Goal: Information Seeking & Learning: Learn about a topic

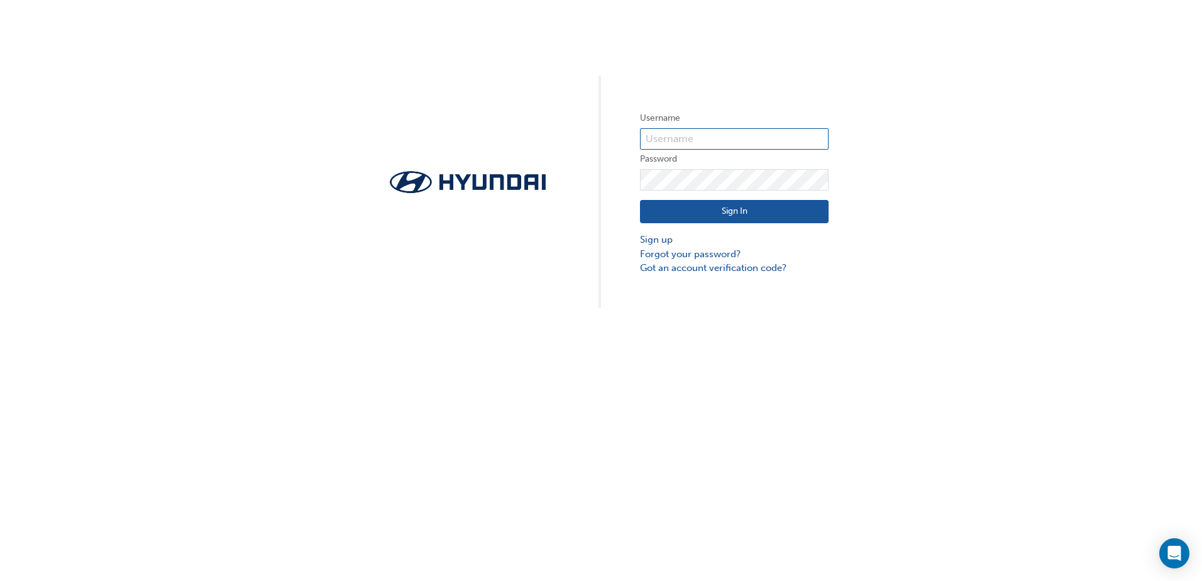
type input "32219"
click at [724, 208] on button "Sign In" at bounding box center [734, 212] width 189 height 24
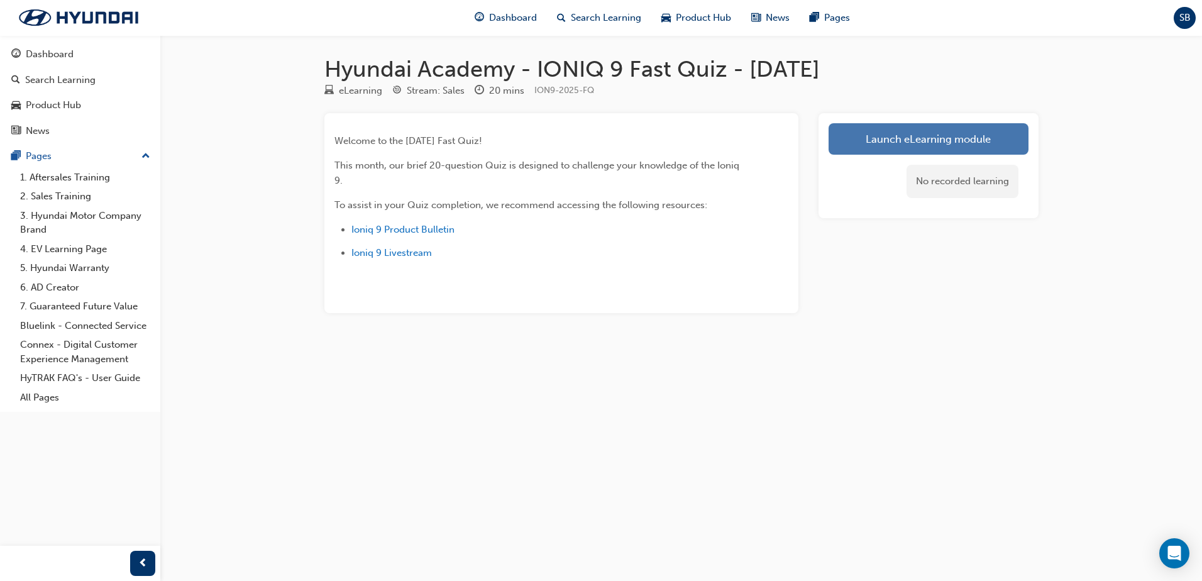
click at [923, 138] on link "Launch eLearning module" at bounding box center [929, 138] width 200 height 31
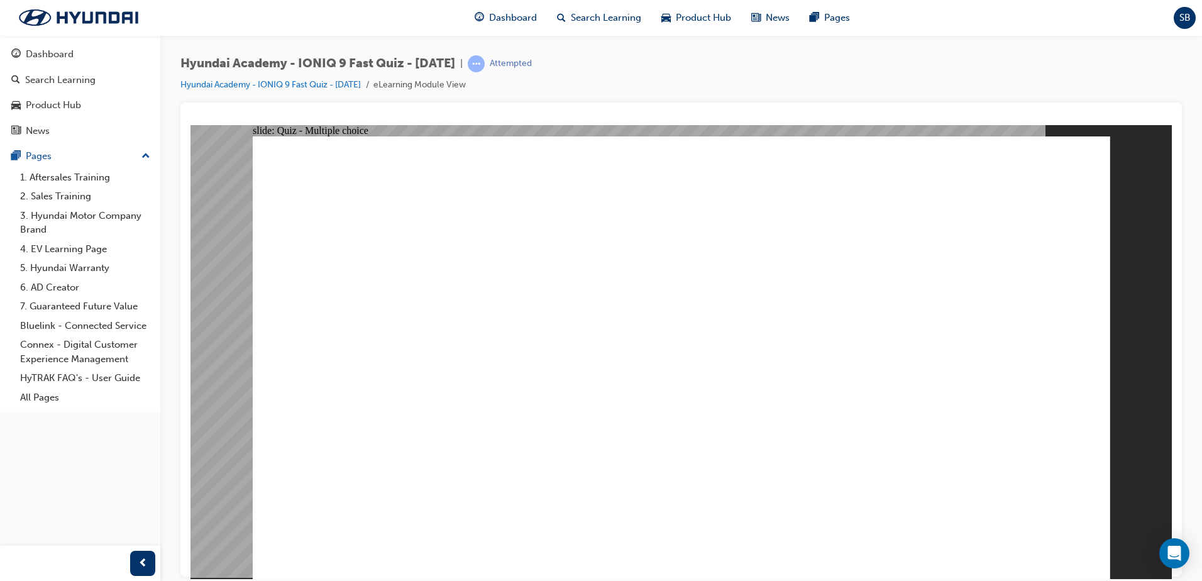
radio input "true"
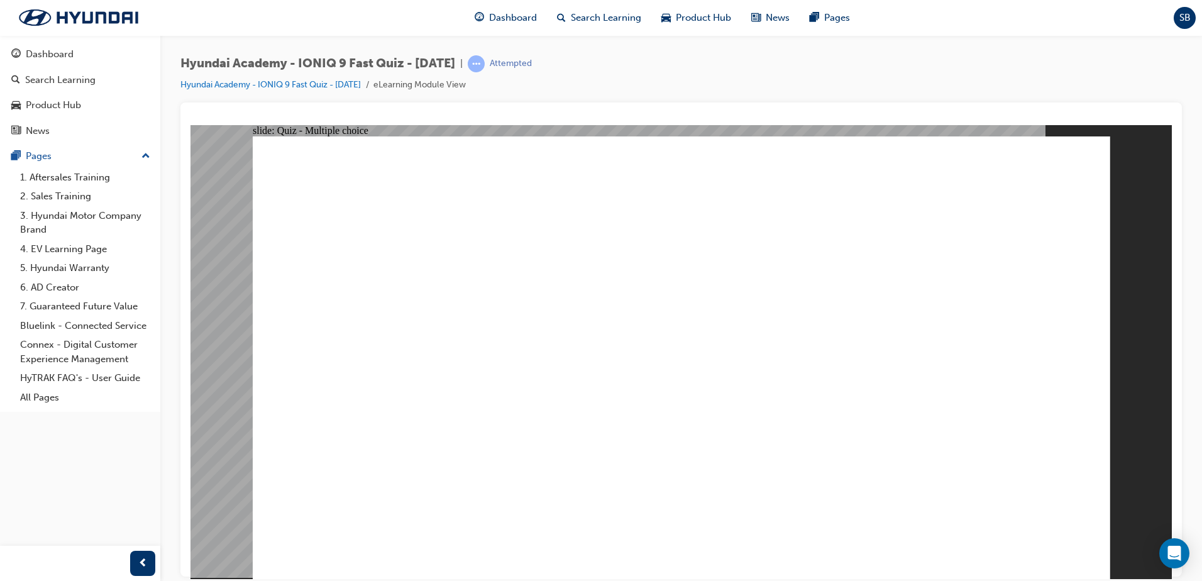
radio input "true"
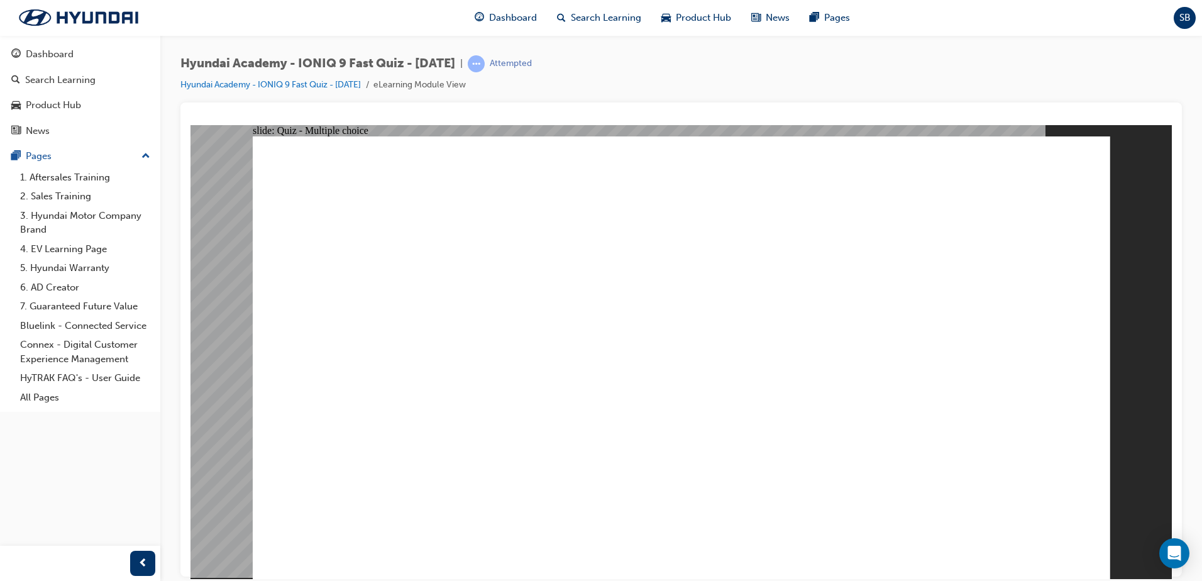
radio input "true"
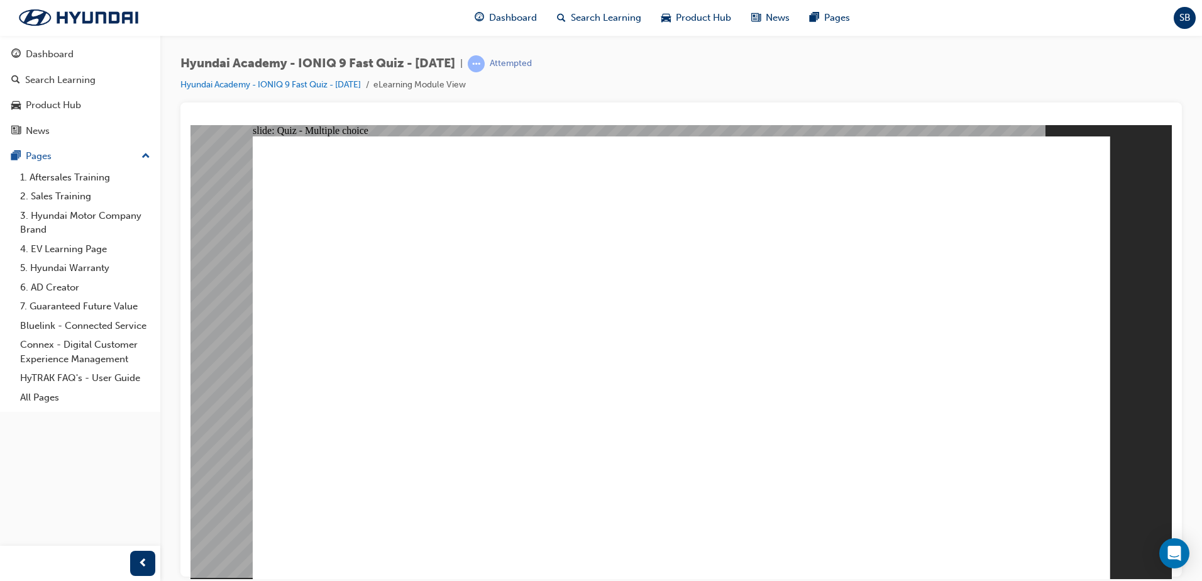
radio input "true"
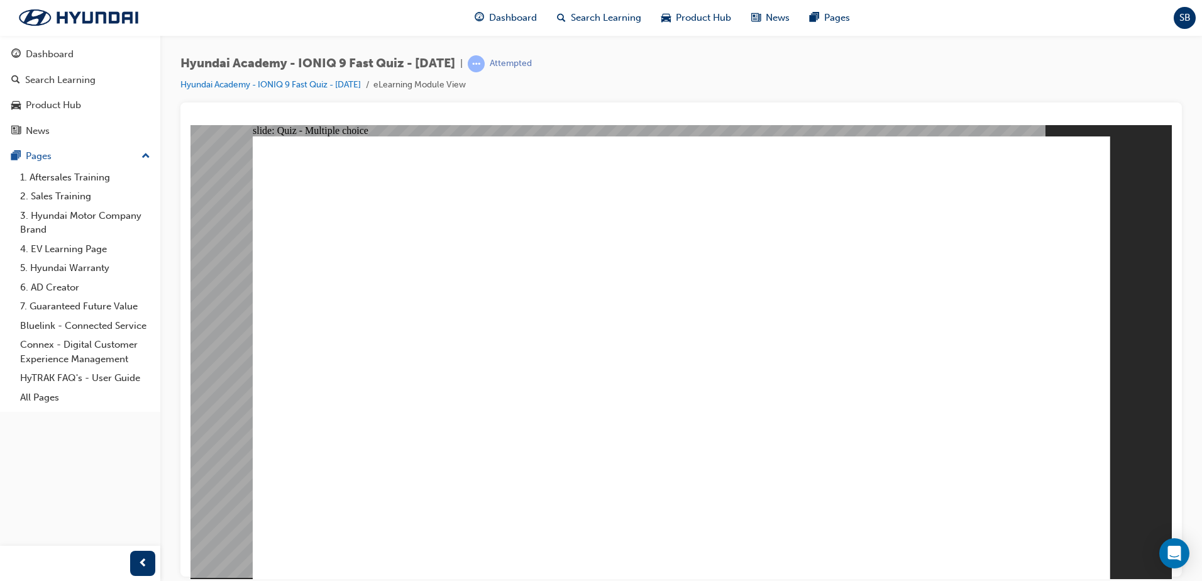
radio input "true"
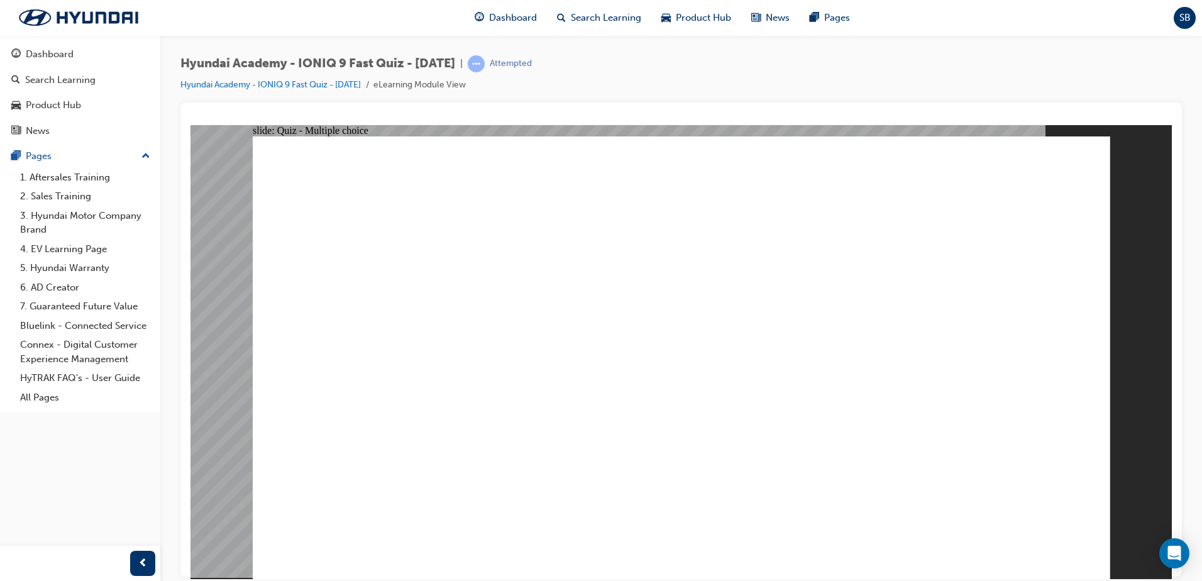
radio input "true"
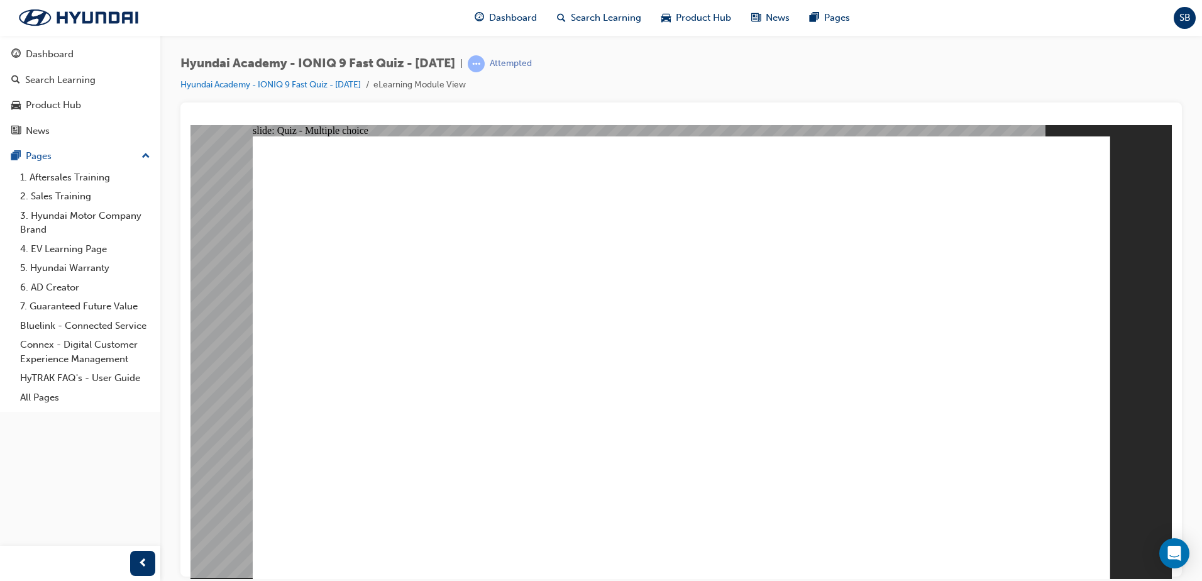
checkbox input "true"
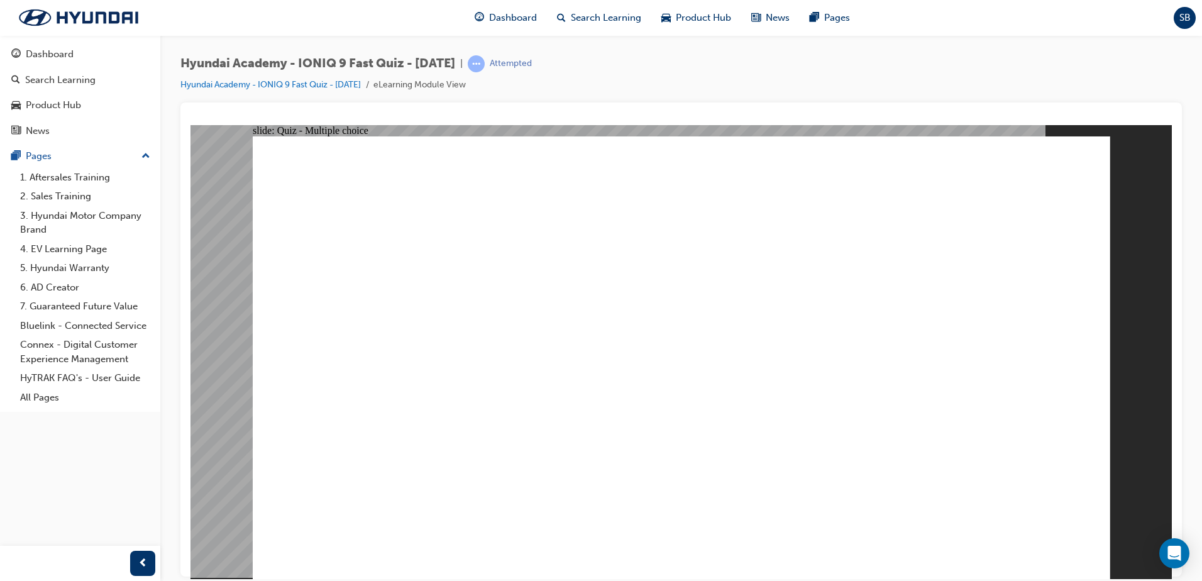
checkbox input "true"
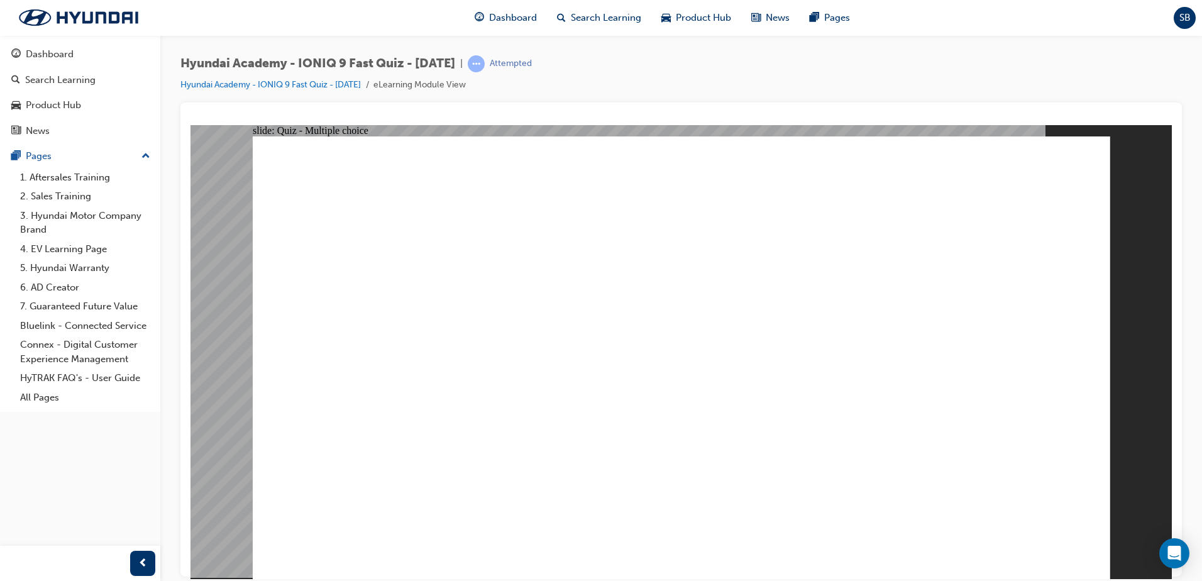
radio input "true"
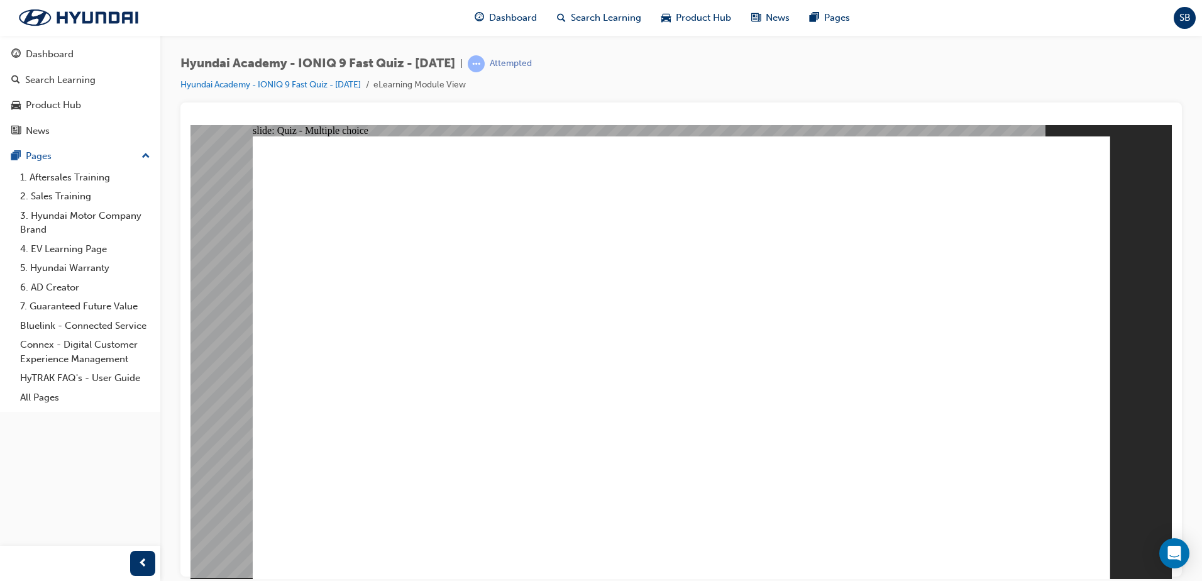
checkbox input "true"
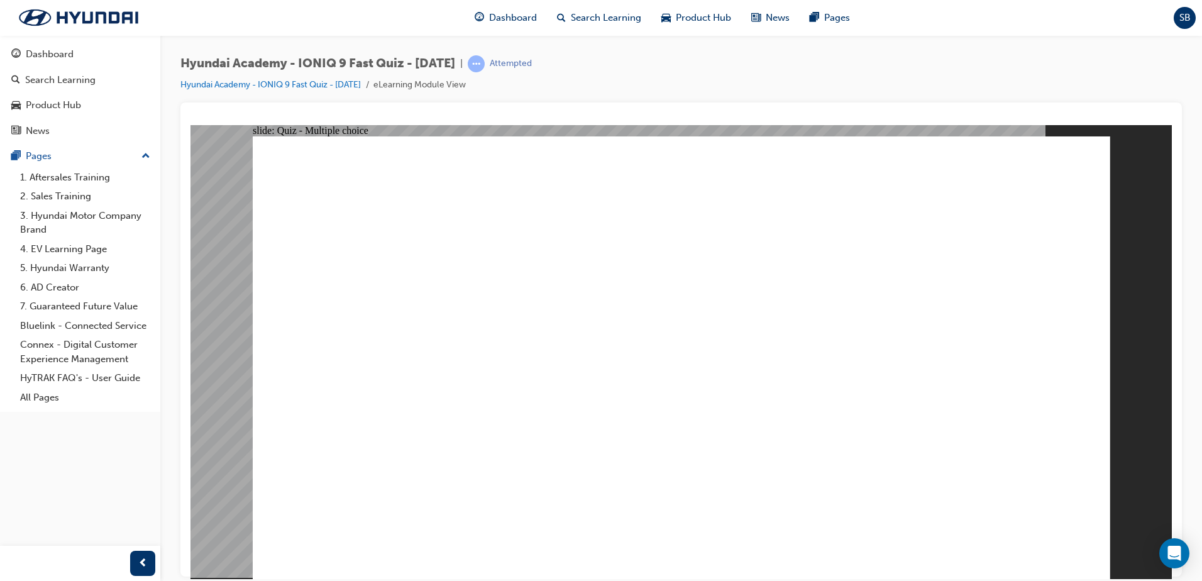
checkbox input "true"
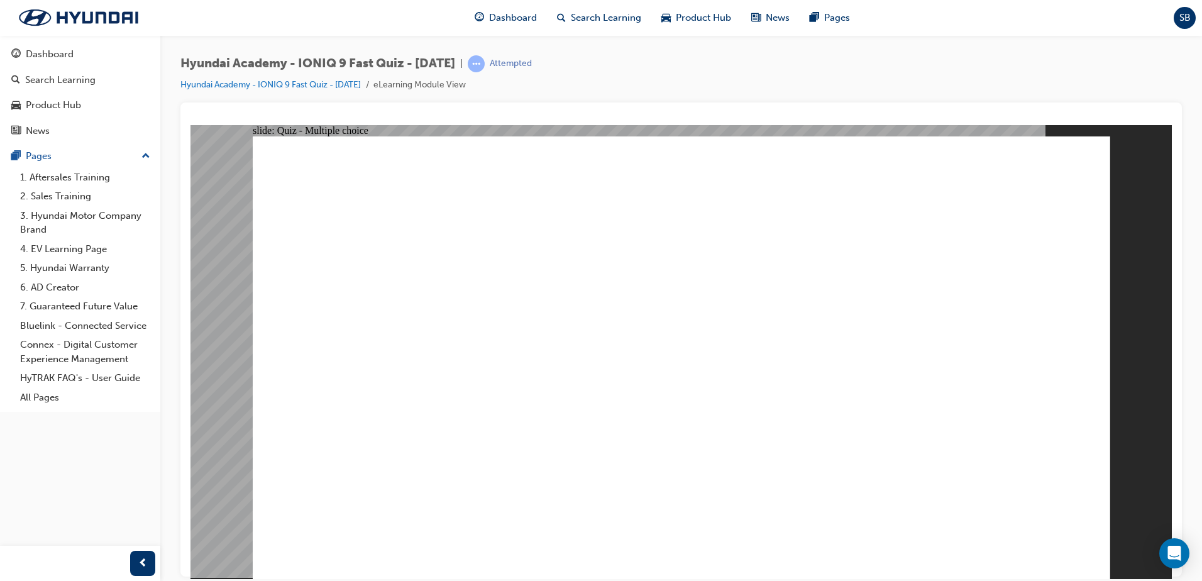
radio input "false"
radio input "true"
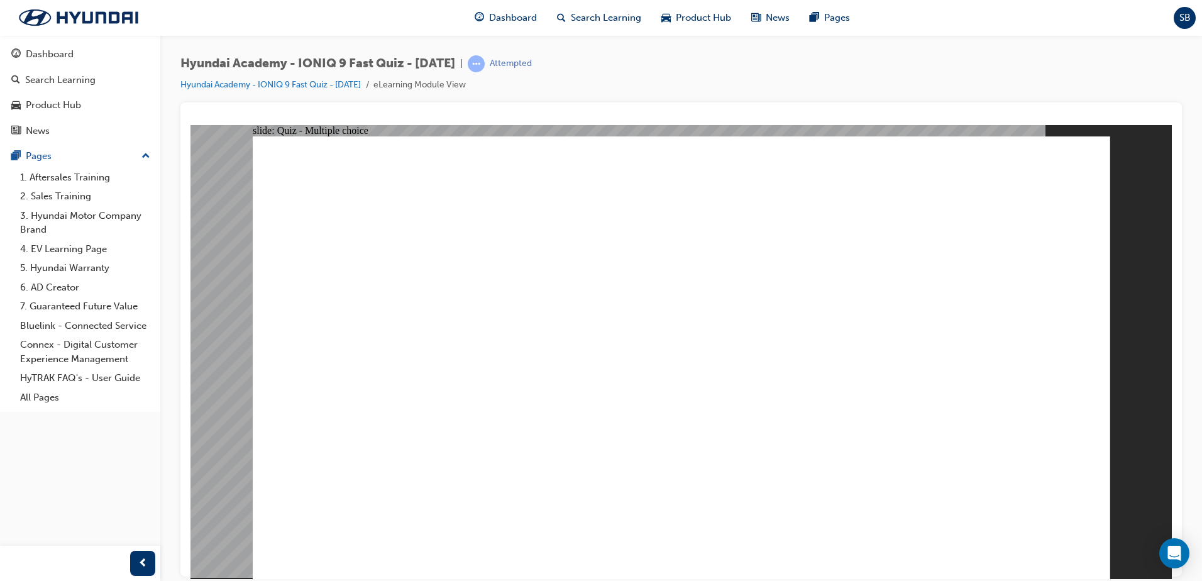
radio input "false"
radio input "true"
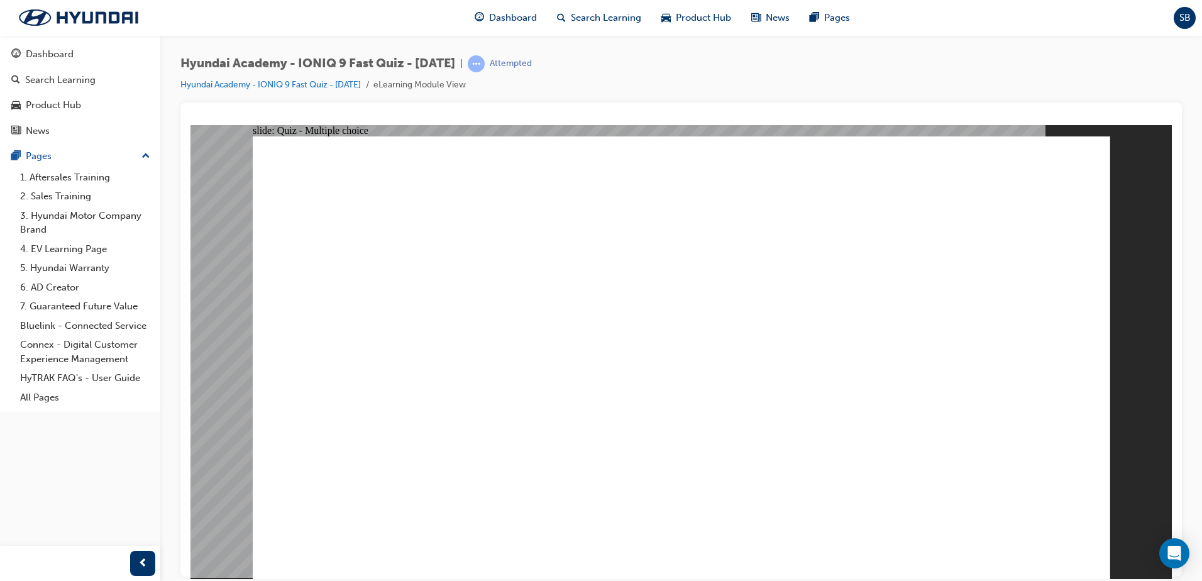
radio input "true"
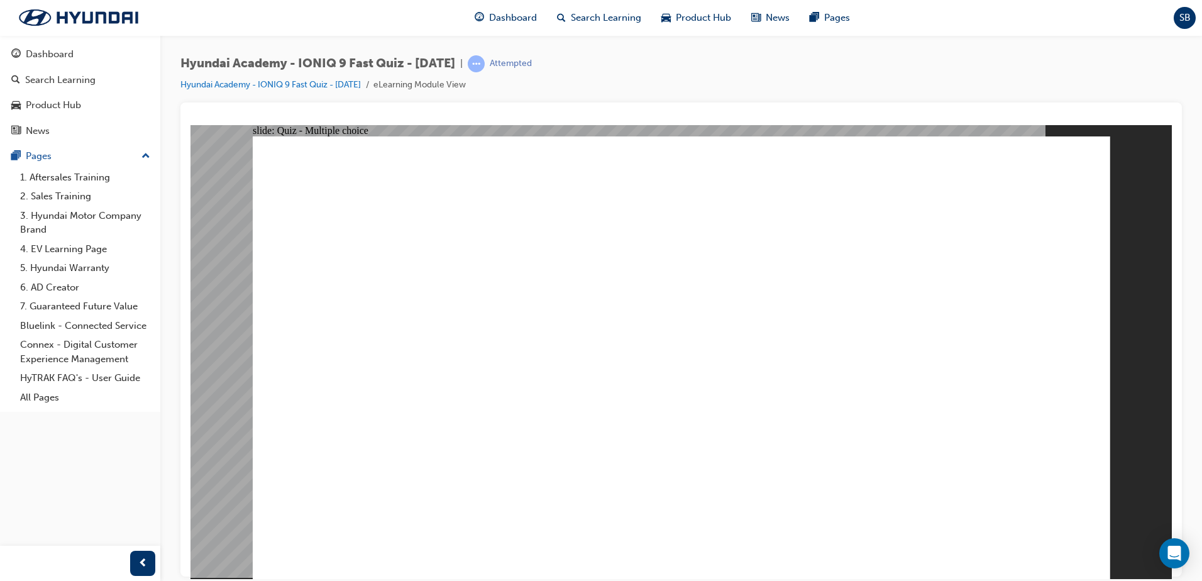
radio input "false"
radio input "true"
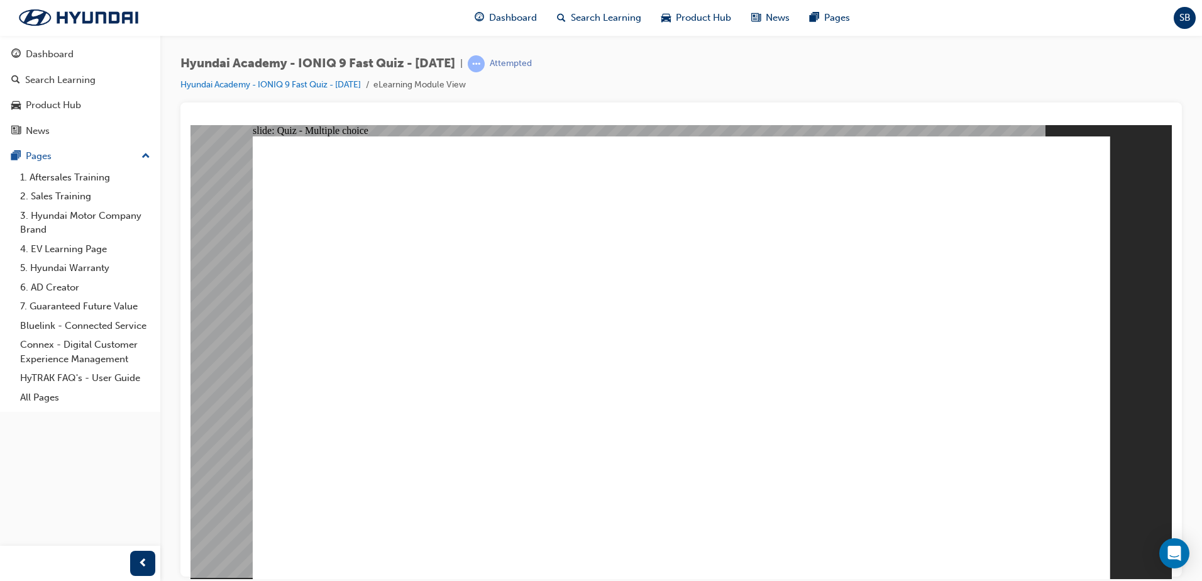
radio input "true"
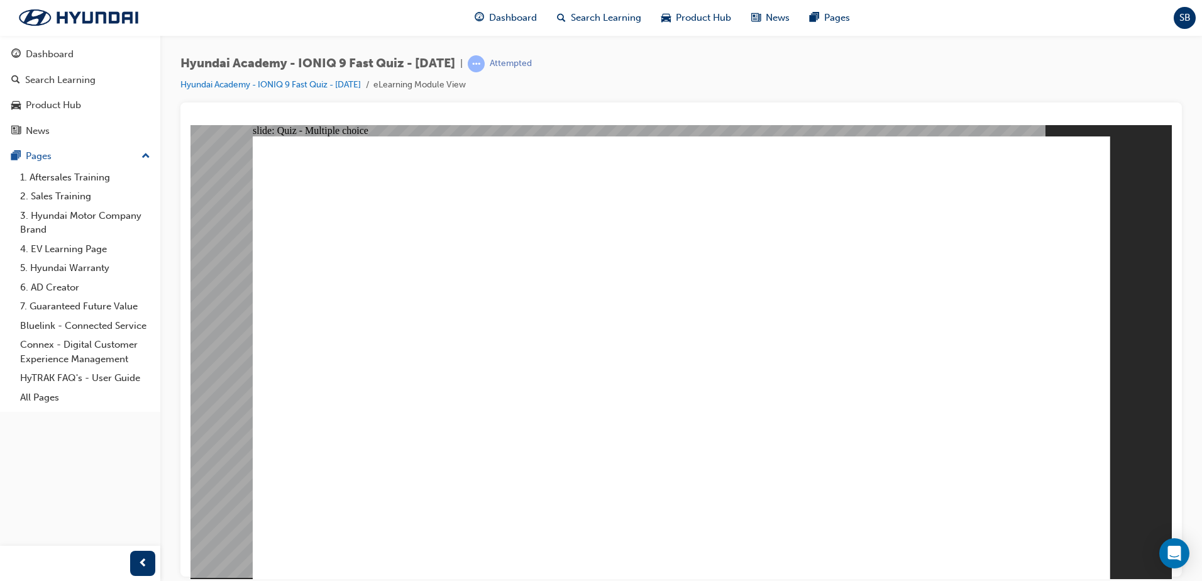
radio input "true"
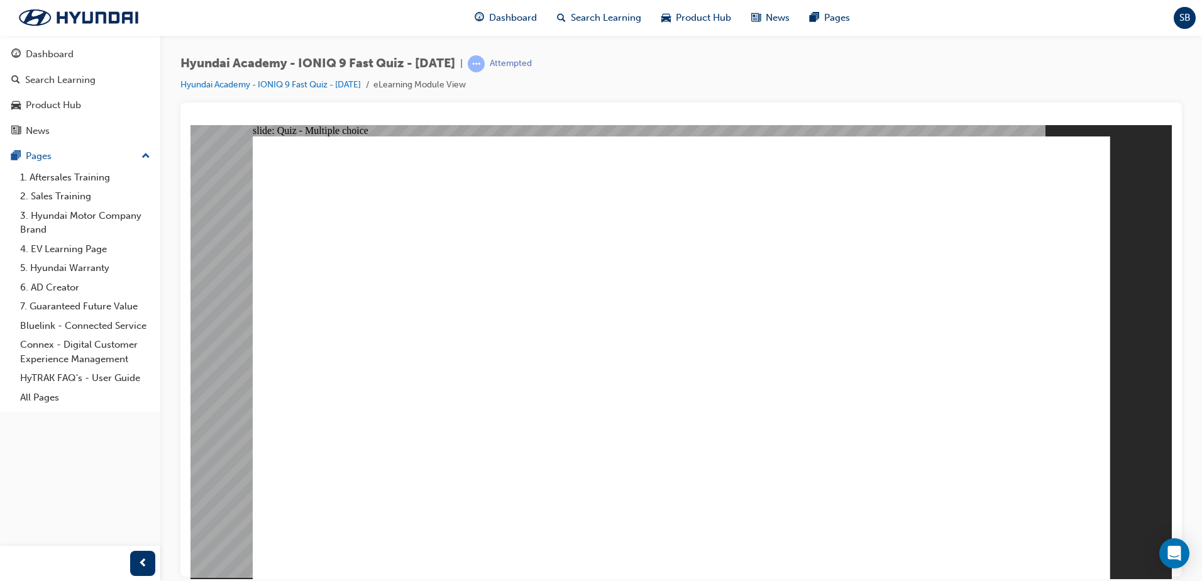
radio input "true"
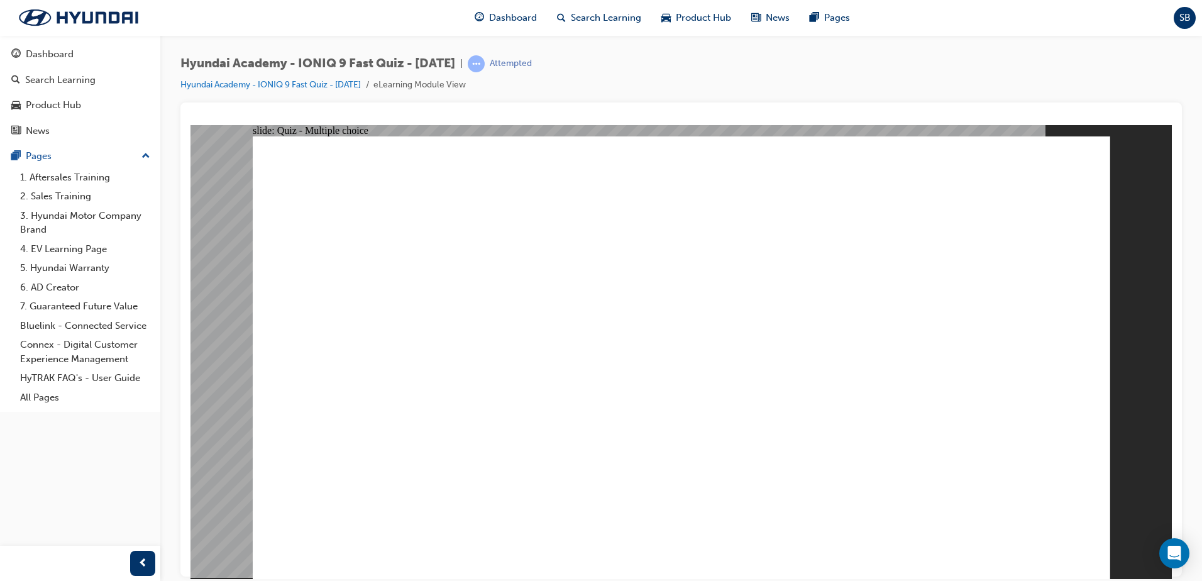
radio input "false"
radio input "true"
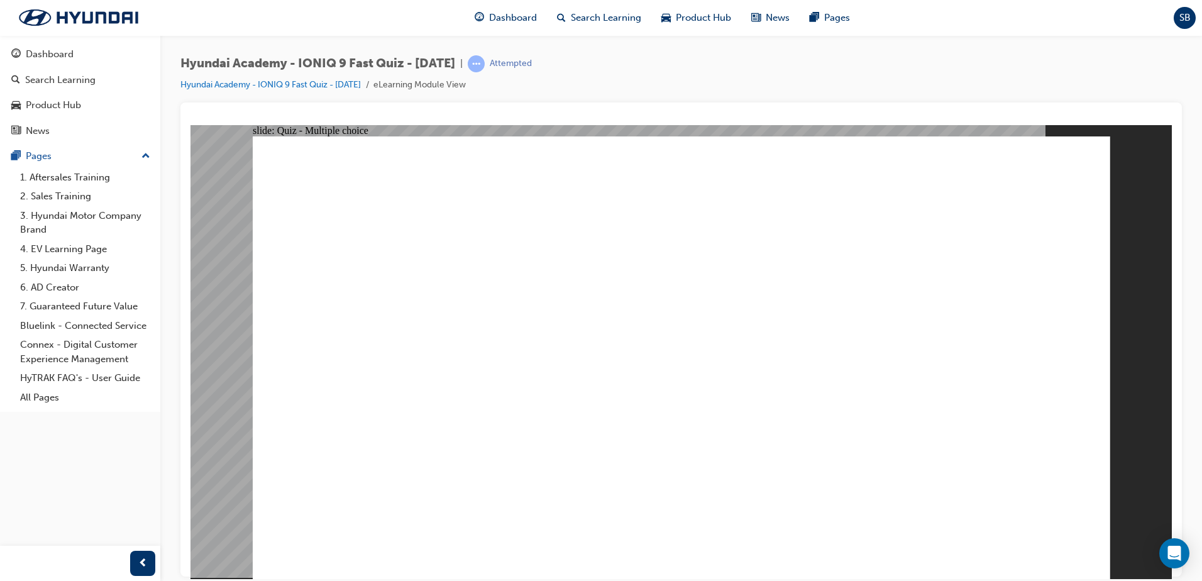
radio input "true"
